Goal: Transaction & Acquisition: Download file/media

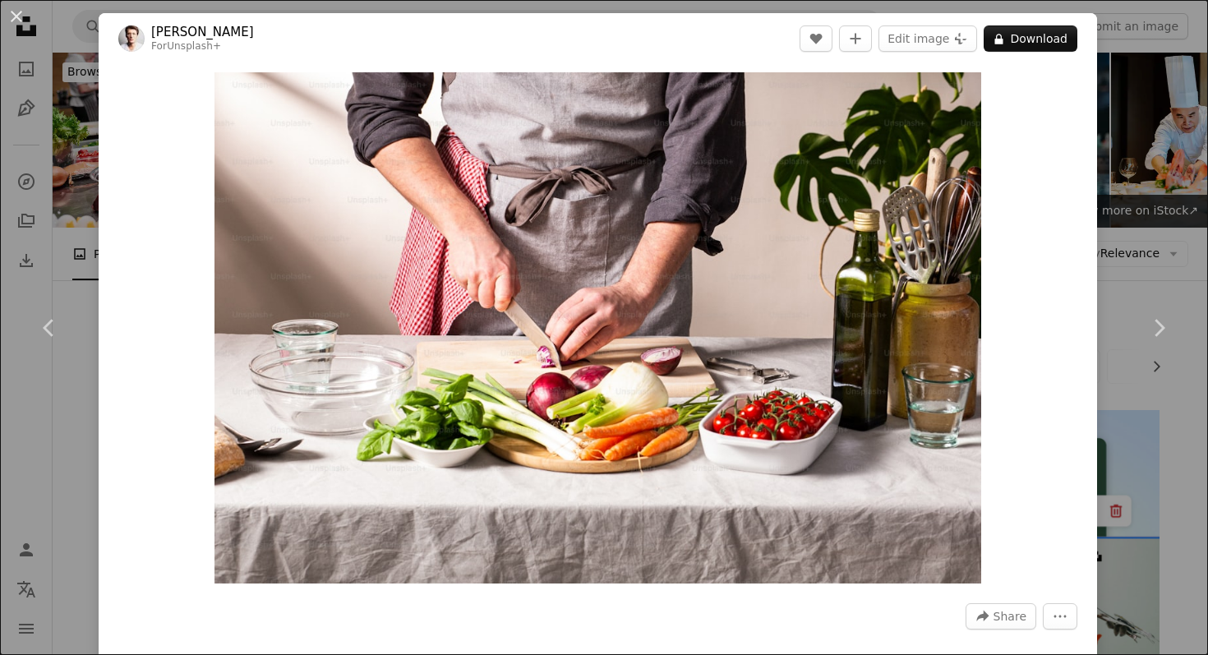
scroll to position [10133, 0]
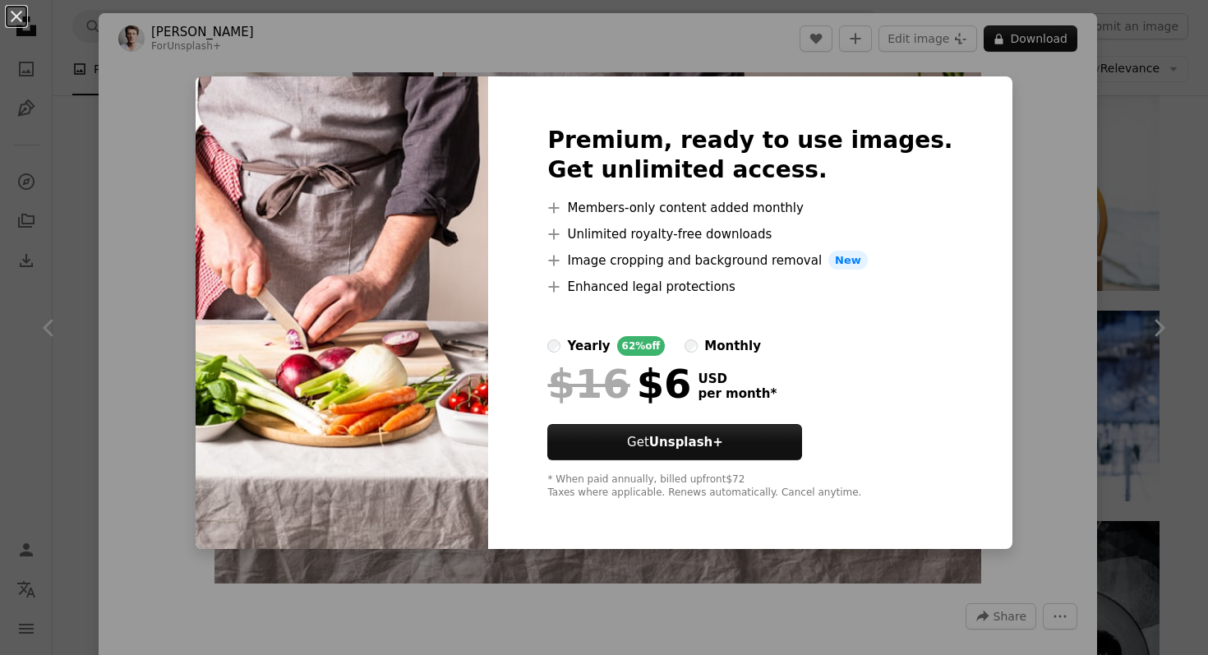
click at [1137, 144] on div "An X shape Premium, ready to use images. Get unlimited access. A plus sign Memb…" at bounding box center [604, 327] width 1208 height 655
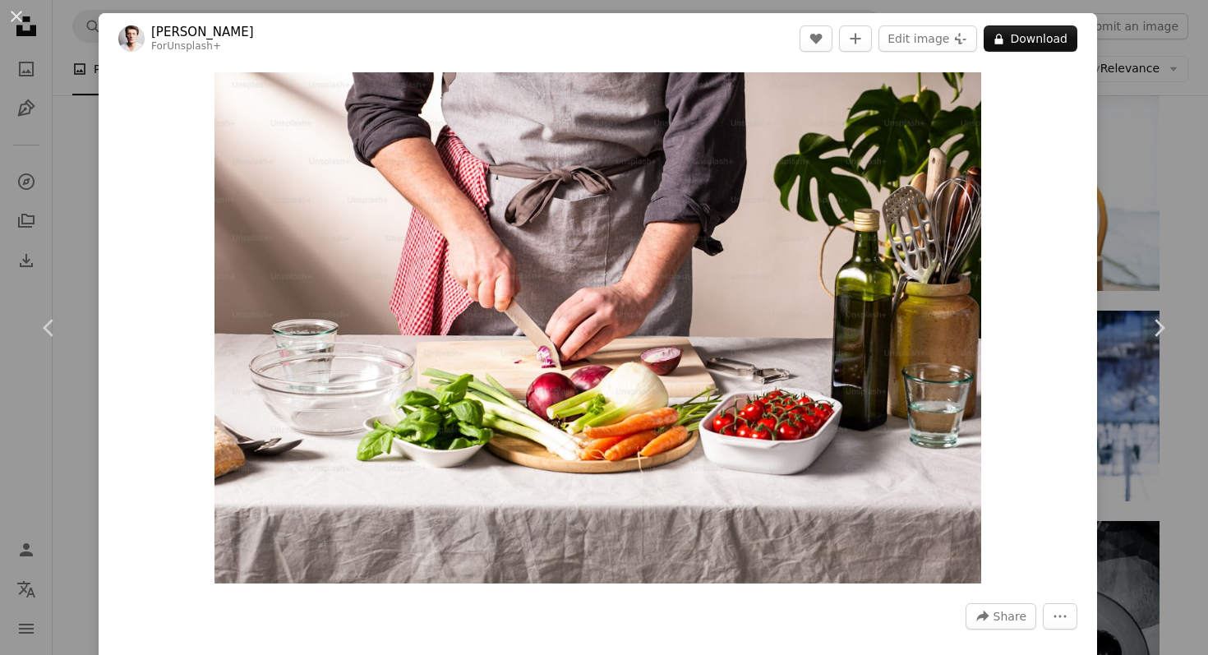
scroll to position [517, 0]
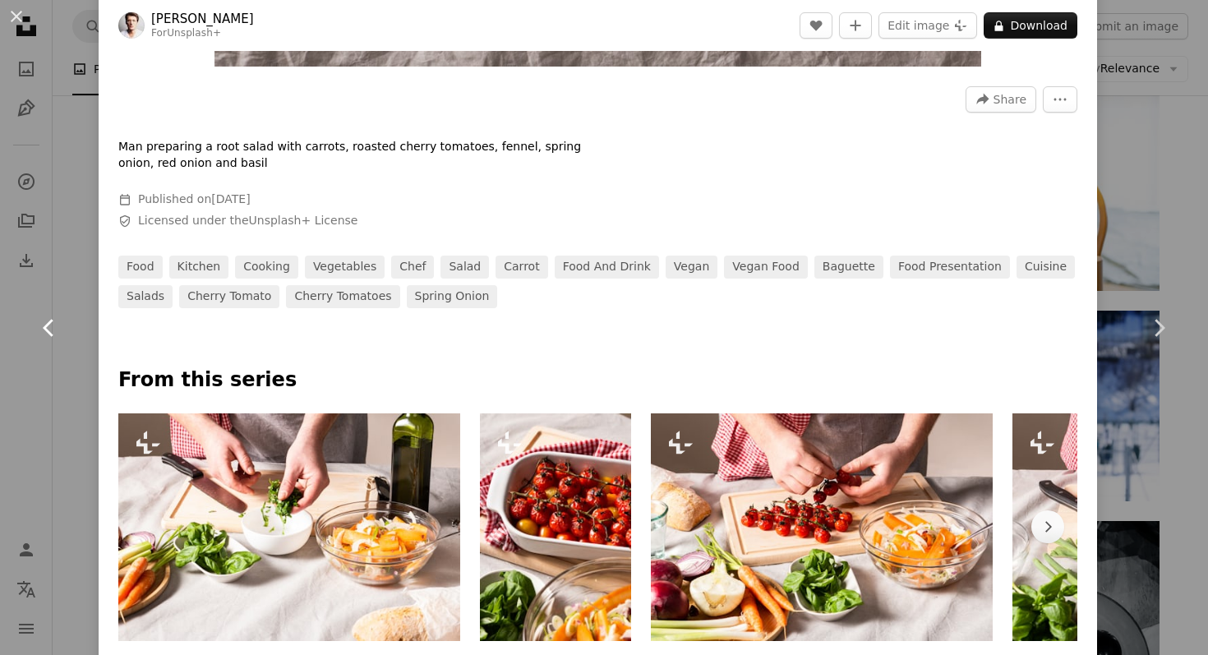
click at [64, 262] on link "Chevron left" at bounding box center [49, 328] width 99 height 158
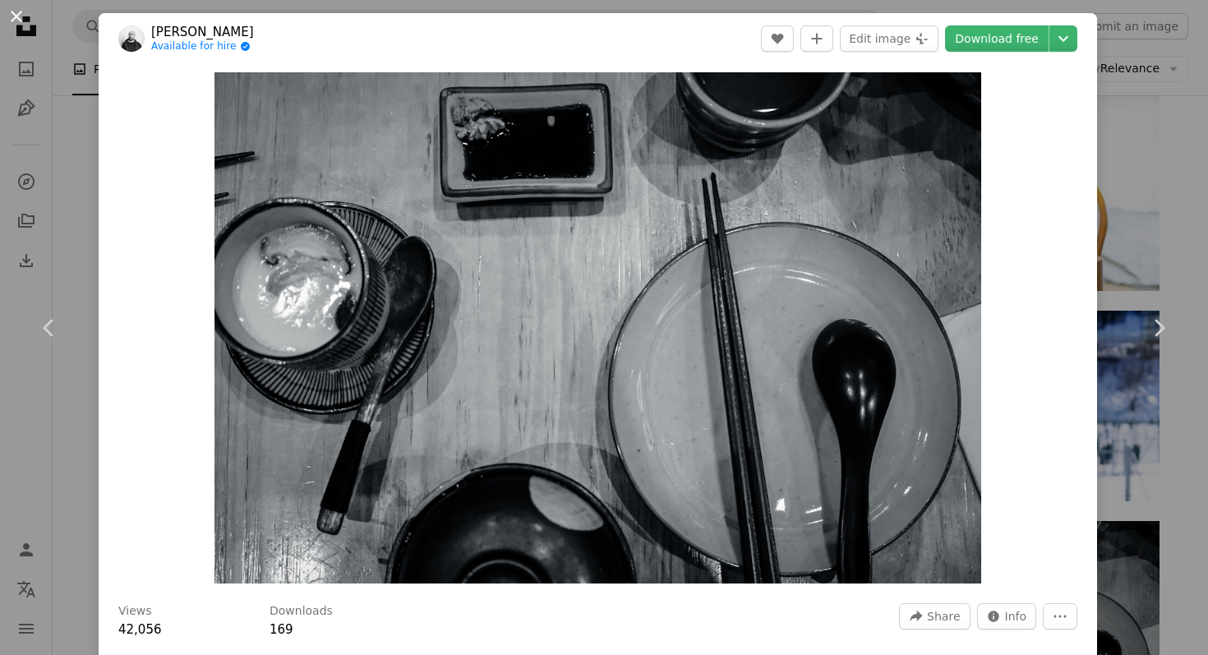
click at [19, 13] on button "An X shape" at bounding box center [17, 17] width 20 height 20
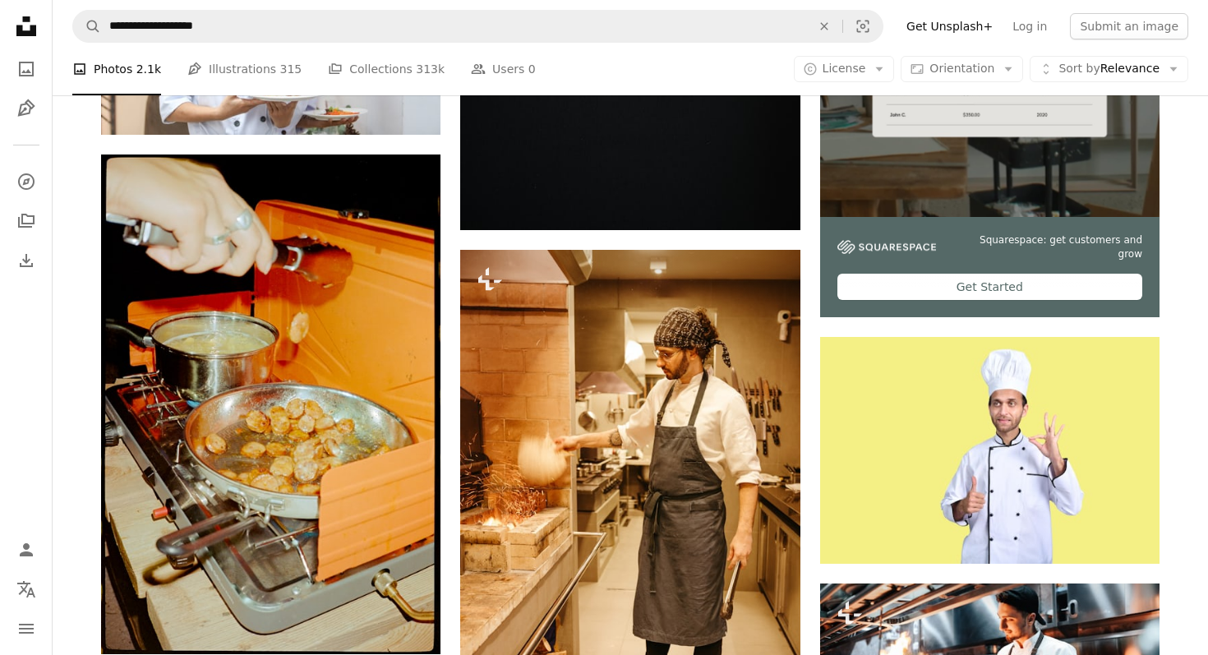
scroll to position [5152, 0]
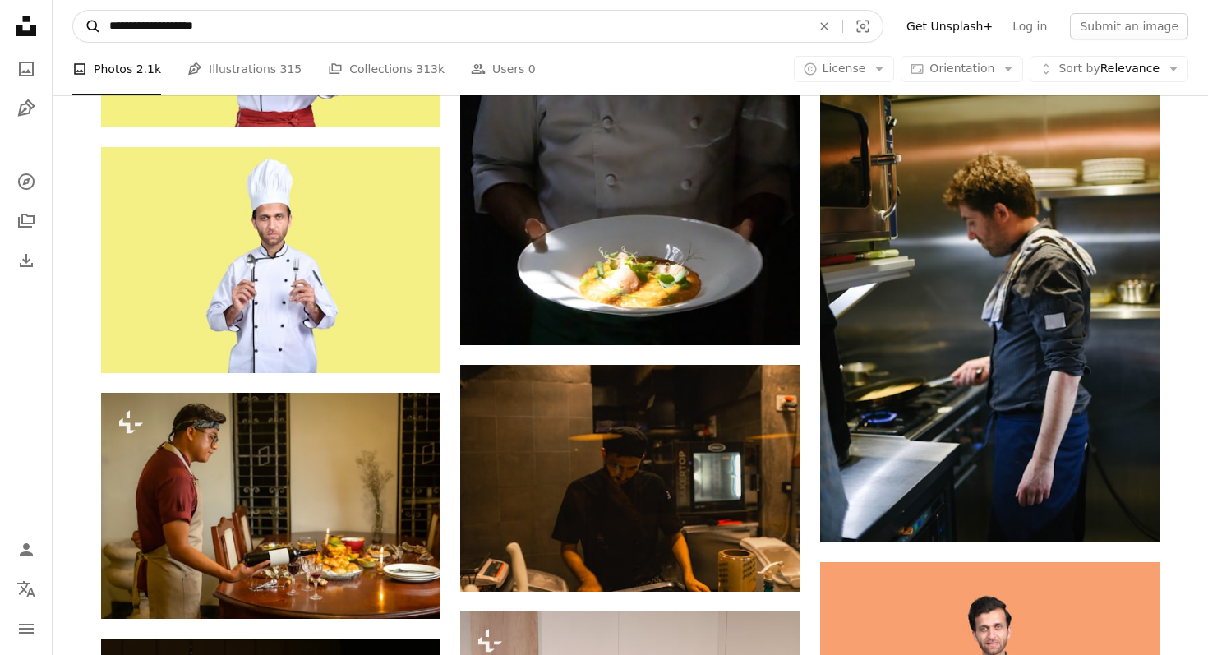
drag, startPoint x: 191, startPoint y: 29, endPoint x: 83, endPoint y: 26, distance: 108.5
click at [83, 26] on form "**********" at bounding box center [477, 26] width 811 height 33
type input "**********"
click button "A magnifying glass" at bounding box center [87, 26] width 28 height 31
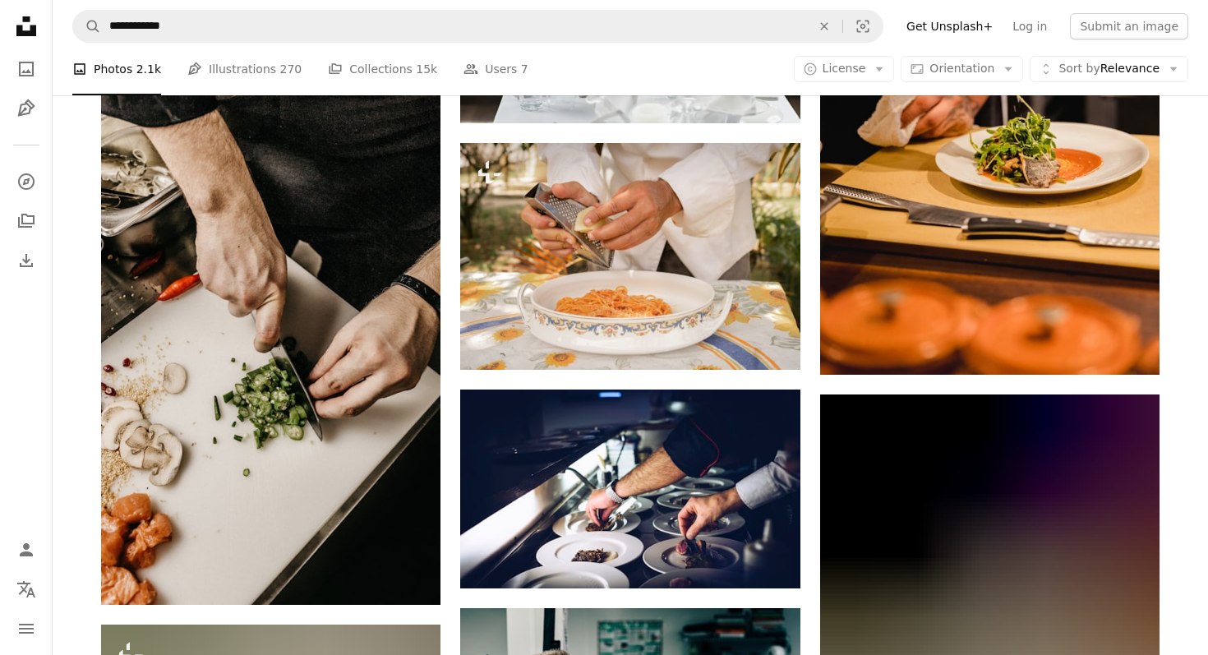
scroll to position [1374, 0]
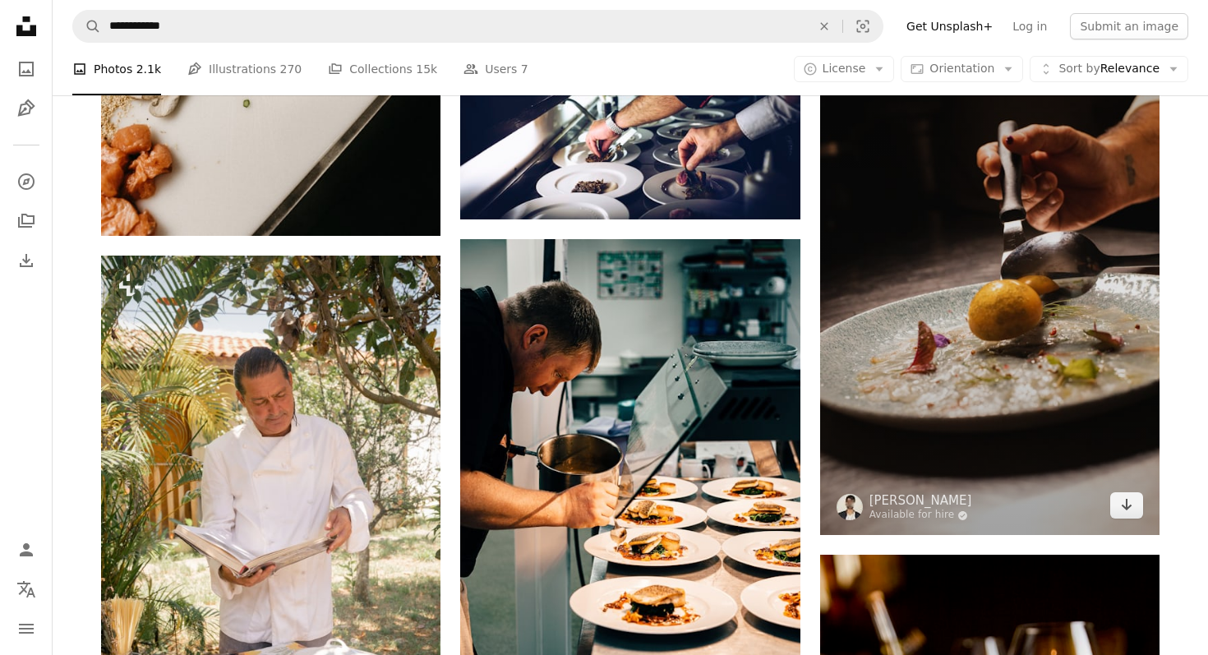
click at [867, 347] on img at bounding box center [989, 279] width 339 height 509
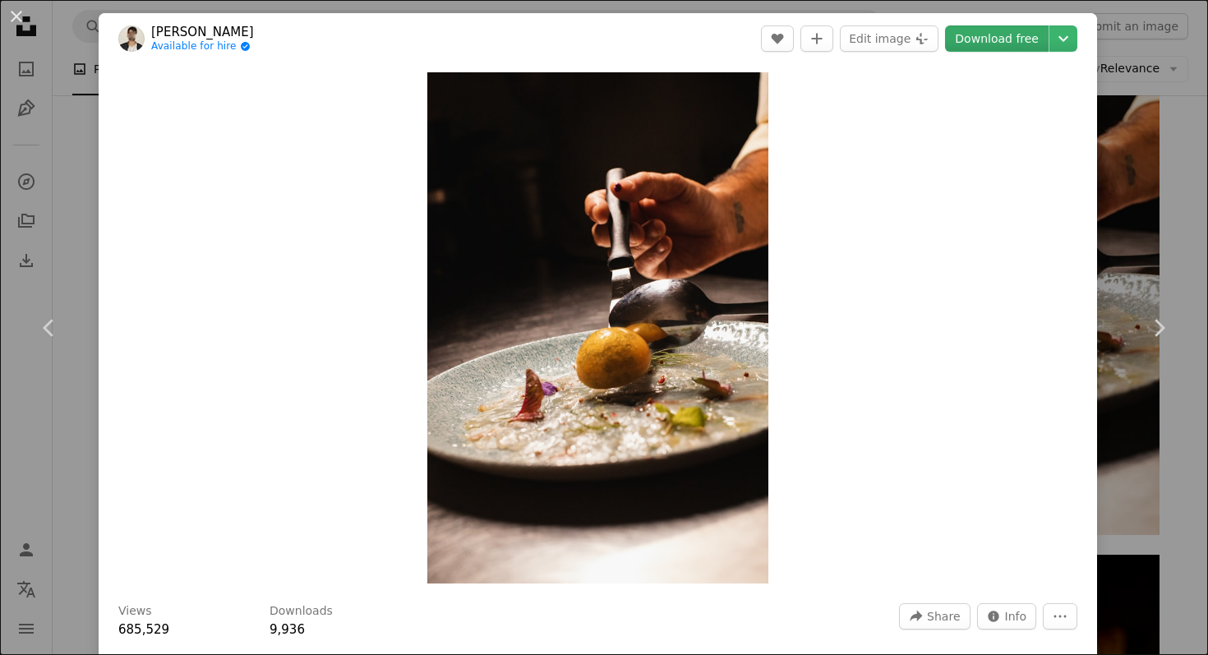
click at [1002, 43] on link "Download free" at bounding box center [997, 38] width 104 height 26
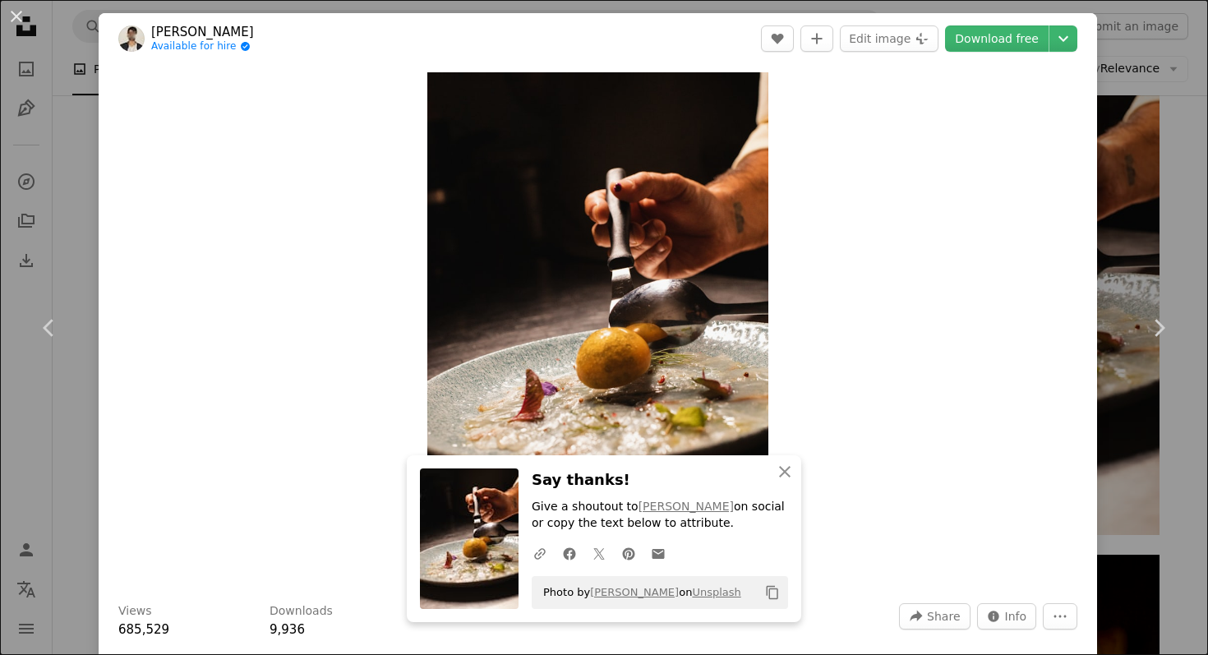
click at [1131, 222] on div "An X shape Chevron left Chevron right An X shape Close Say thanks! Give a shout…" at bounding box center [604, 327] width 1208 height 655
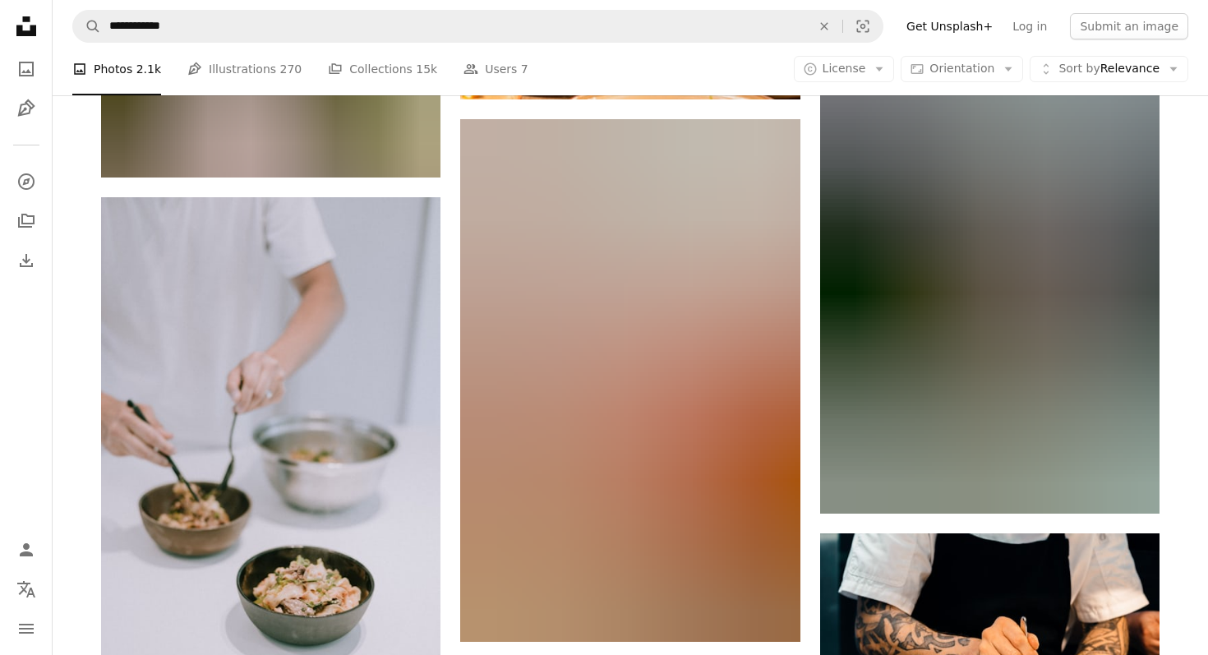
scroll to position [2569, 0]
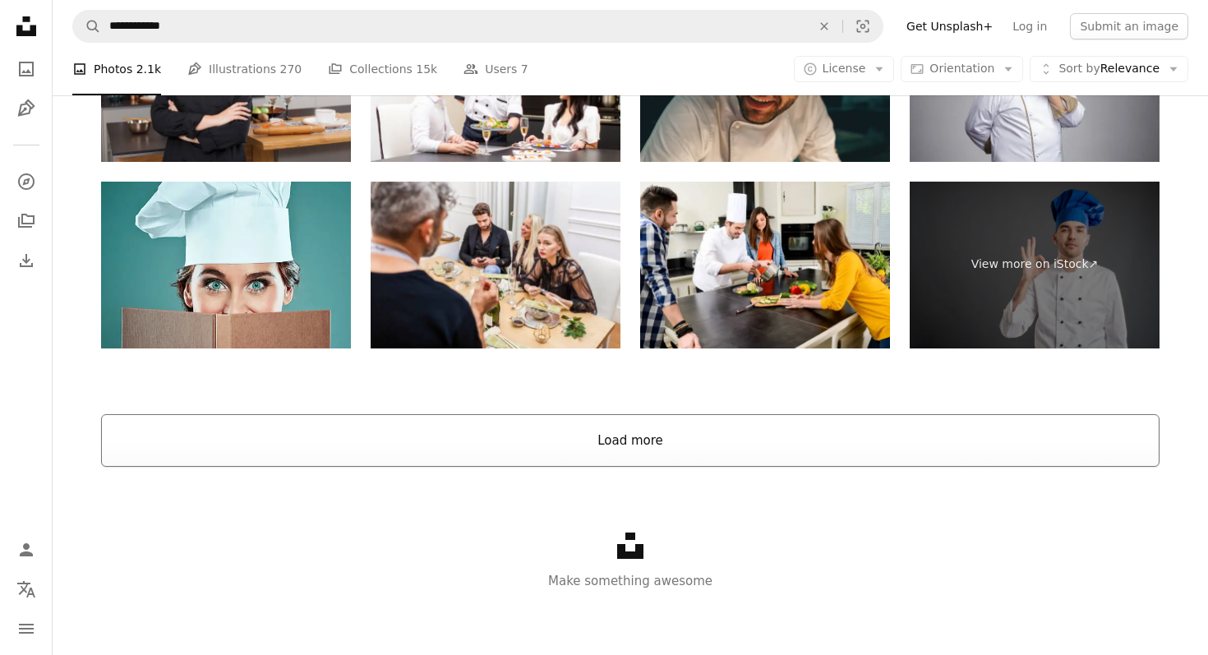
click at [695, 431] on button "Load more" at bounding box center [630, 440] width 1058 height 53
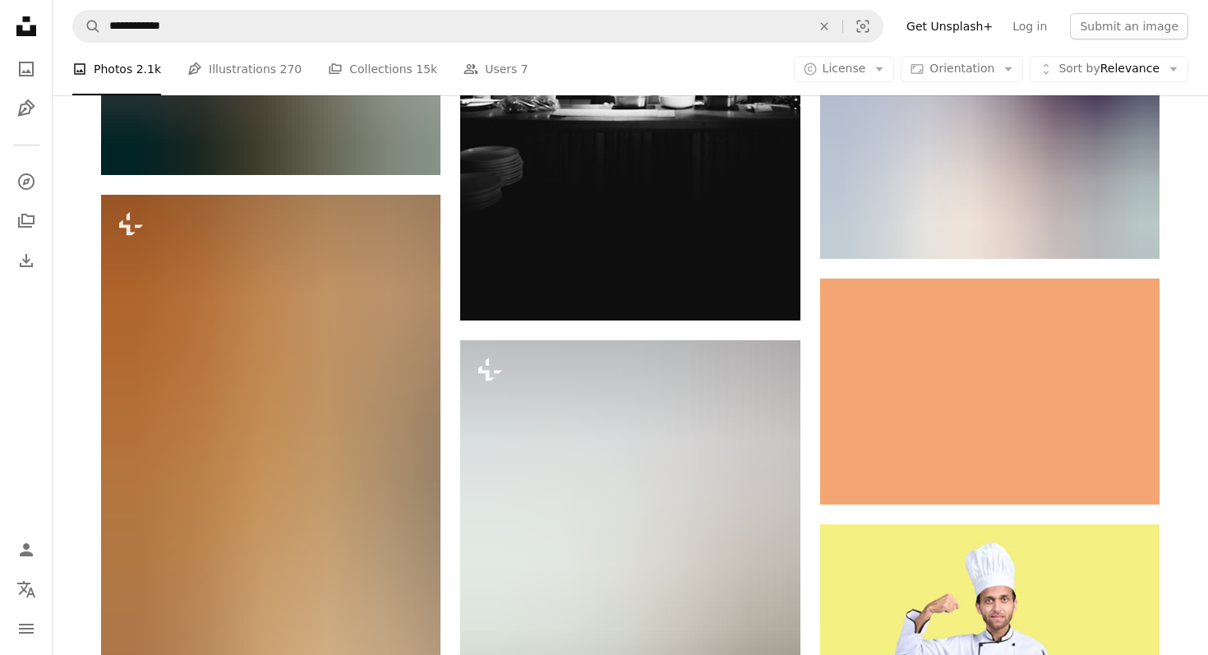
scroll to position [24801, 0]
